Goal: Use online tool/utility: Use online tool/utility

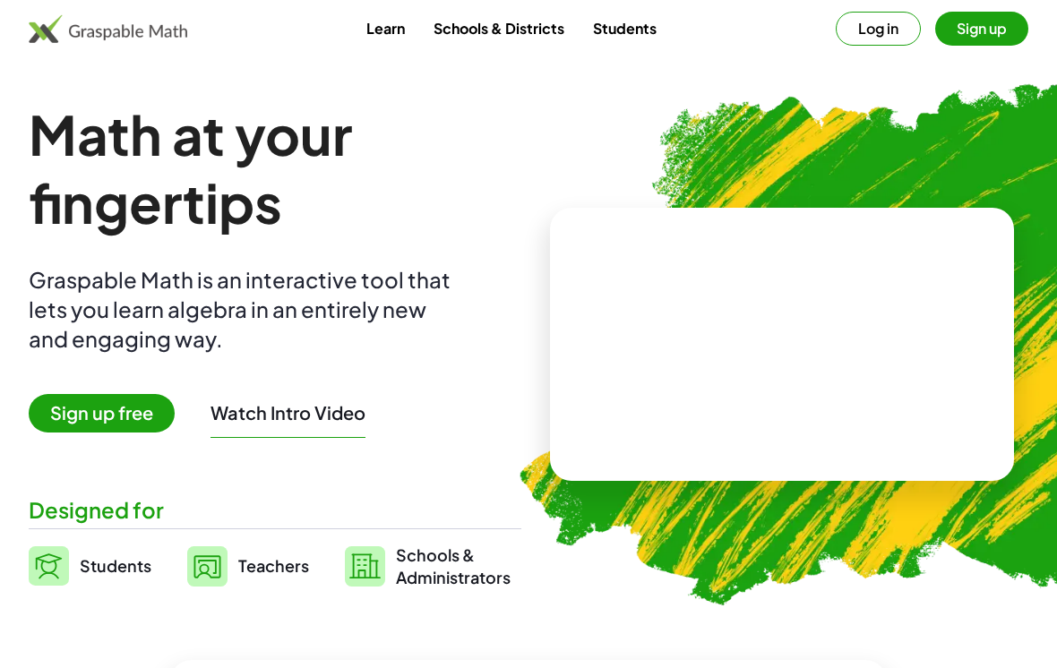
click at [898, 20] on button "Log in" at bounding box center [878, 29] width 85 height 34
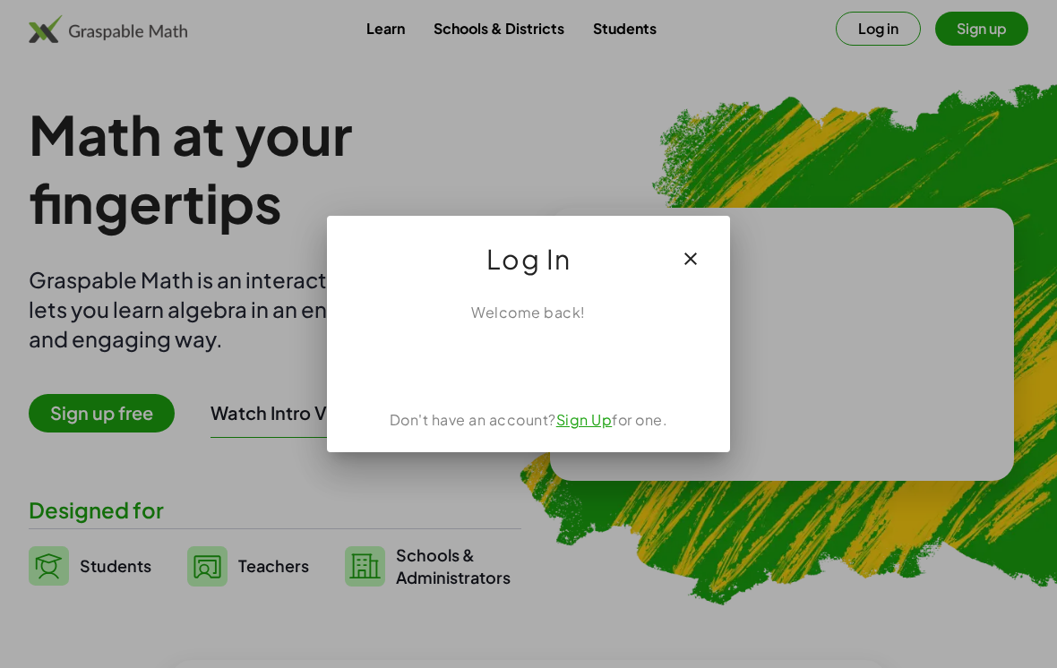
click at [561, 381] on div "Sign in with Google. Opens in new tab" at bounding box center [528, 362] width 165 height 39
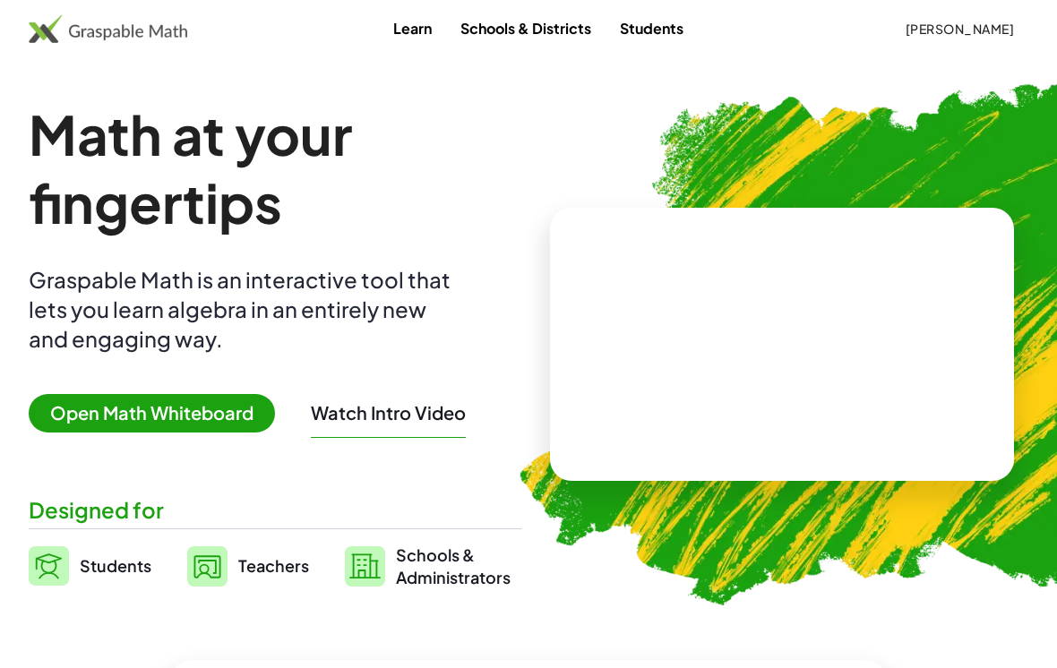
click at [217, 422] on span "Open Math Whiteboard" at bounding box center [152, 413] width 246 height 39
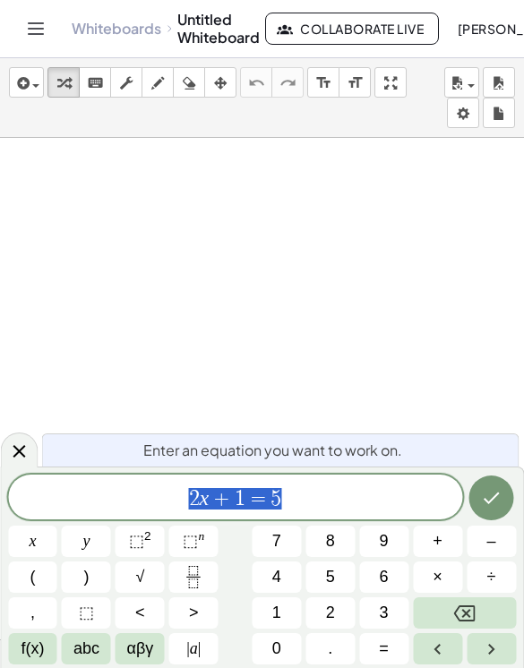
click at [331, 620] on span "2" at bounding box center [330, 613] width 9 height 24
click at [39, 545] on button "x" at bounding box center [32, 541] width 49 height 31
click at [430, 540] on button "+" at bounding box center [437, 541] width 49 height 31
click at [330, 583] on span "5" at bounding box center [330, 577] width 9 height 24
click at [384, 649] on span "=" at bounding box center [384, 649] width 10 height 24
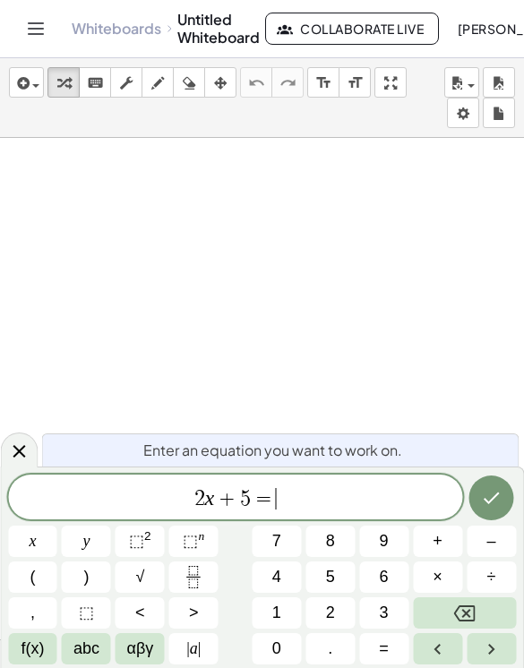
click at [276, 606] on span "1" at bounding box center [276, 613] width 9 height 24
click at [389, 604] on button "3" at bounding box center [383, 612] width 49 height 31
click at [488, 485] on button "Done" at bounding box center [491, 498] width 45 height 45
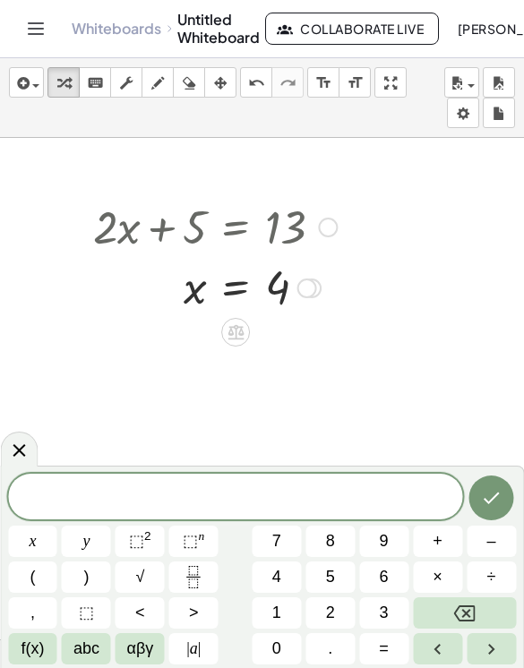
click at [397, 571] on button "6" at bounding box center [383, 577] width 49 height 31
click at [34, 545] on span "x" at bounding box center [32, 541] width 7 height 24
click at [486, 530] on button "–" at bounding box center [491, 541] width 49 height 31
click at [281, 616] on button "1" at bounding box center [276, 612] width 49 height 31
click at [337, 619] on button "2" at bounding box center [329, 612] width 49 height 31
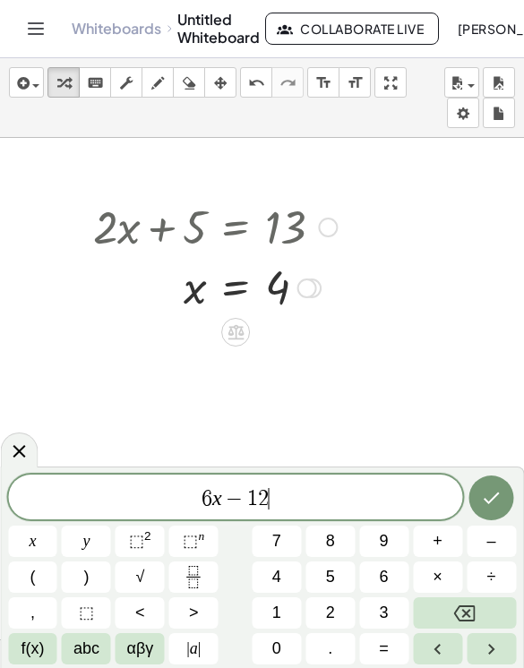
click at [385, 651] on span "=" at bounding box center [384, 649] width 10 height 24
click at [335, 614] on button "2" at bounding box center [329, 612] width 49 height 31
click at [280, 569] on span "4" at bounding box center [276, 577] width 9 height 24
click at [472, 488] on button "Done" at bounding box center [491, 498] width 45 height 45
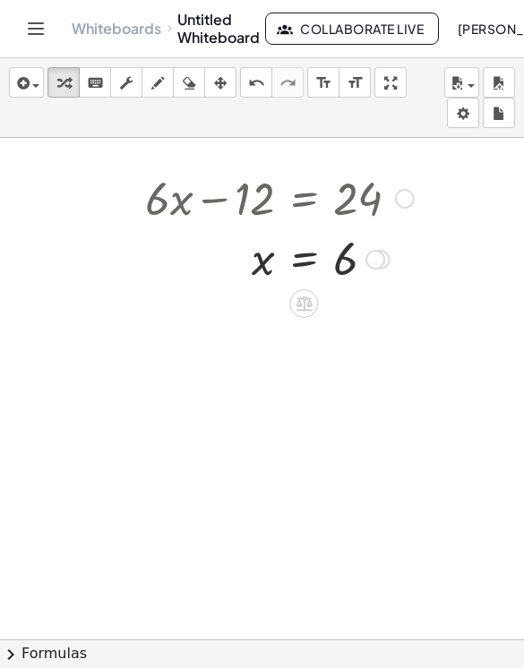
scroll to position [258, 0]
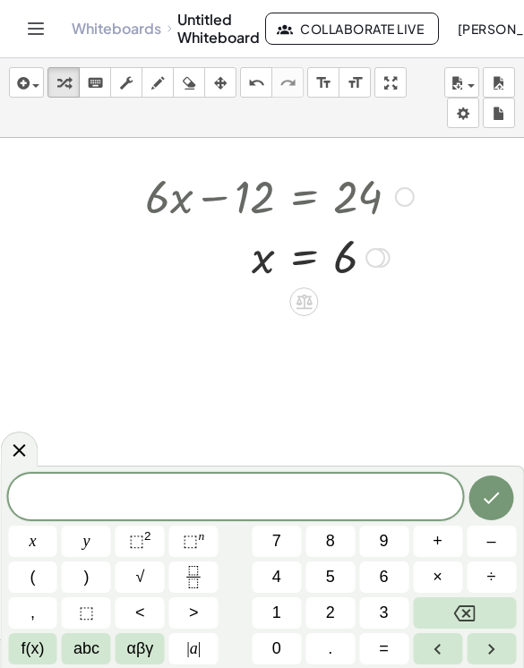
click at [279, 588] on span "4" at bounding box center [276, 577] width 9 height 24
click at [47, 536] on button "x" at bounding box center [32, 541] width 49 height 31
click at [446, 545] on button "+" at bounding box center [437, 541] width 49 height 31
click at [278, 612] on span "1" at bounding box center [276, 613] width 9 height 24
click at [342, 569] on button "5" at bounding box center [329, 577] width 49 height 31
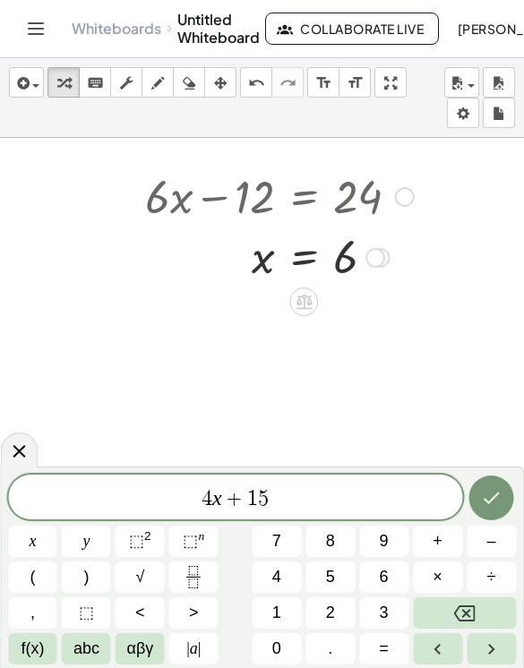
click at [380, 652] on span "=" at bounding box center [384, 649] width 10 height 24
click at [38, 532] on button "x" at bounding box center [32, 541] width 49 height 31
click at [499, 545] on button "–" at bounding box center [491, 541] width 49 height 31
click at [388, 579] on span "6" at bounding box center [384, 577] width 9 height 24
click at [490, 498] on icon "Done" at bounding box center [491, 497] width 21 height 21
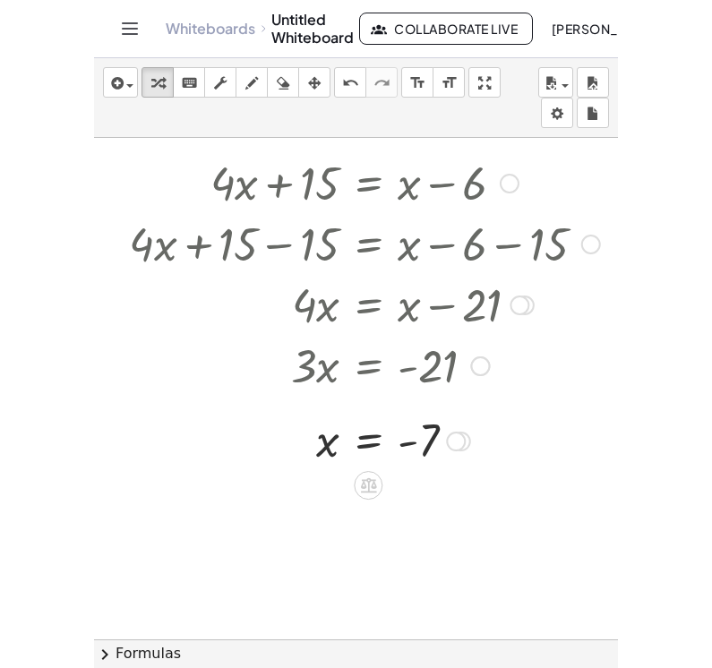
scroll to position [513, 82]
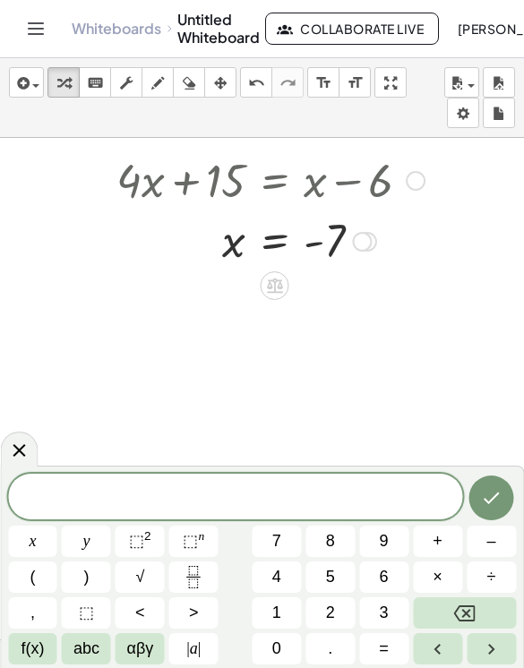
click at [331, 614] on span "2" at bounding box center [330, 613] width 9 height 24
click at [39, 579] on button "(" at bounding box center [32, 577] width 49 height 31
click at [36, 536] on span "x" at bounding box center [32, 541] width 7 height 24
click at [448, 536] on button "+" at bounding box center [437, 541] width 49 height 31
click at [340, 539] on button "8" at bounding box center [329, 541] width 49 height 31
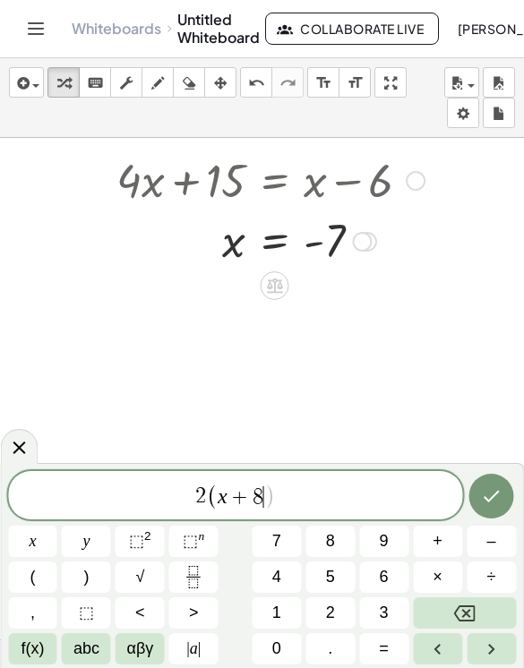
click at [110, 582] on button ")" at bounding box center [86, 577] width 49 height 31
click at [382, 639] on span "=" at bounding box center [384, 649] width 10 height 24
click at [287, 576] on button "4" at bounding box center [276, 577] width 49 height 31
click at [338, 617] on button "2" at bounding box center [329, 612] width 49 height 31
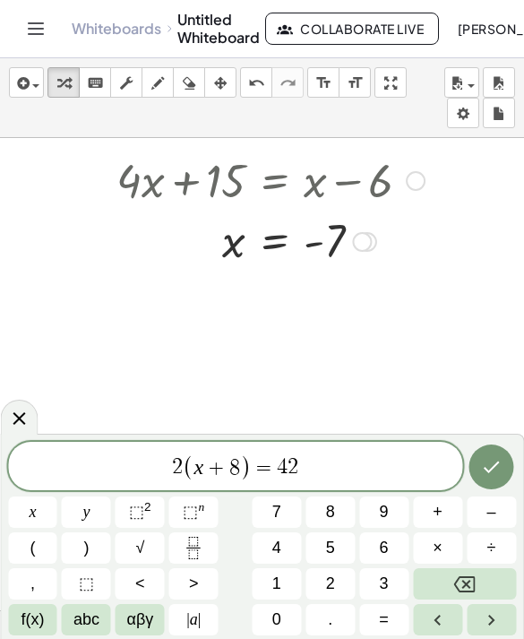
click at [242, 458] on span ")" at bounding box center [246, 467] width 12 height 26
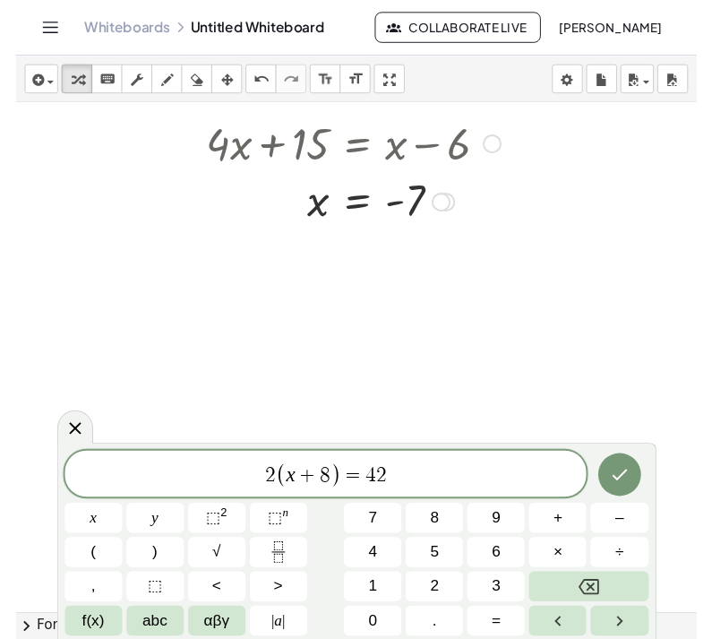
scroll to position [513, 0]
